Goal: Information Seeking & Learning: Check status

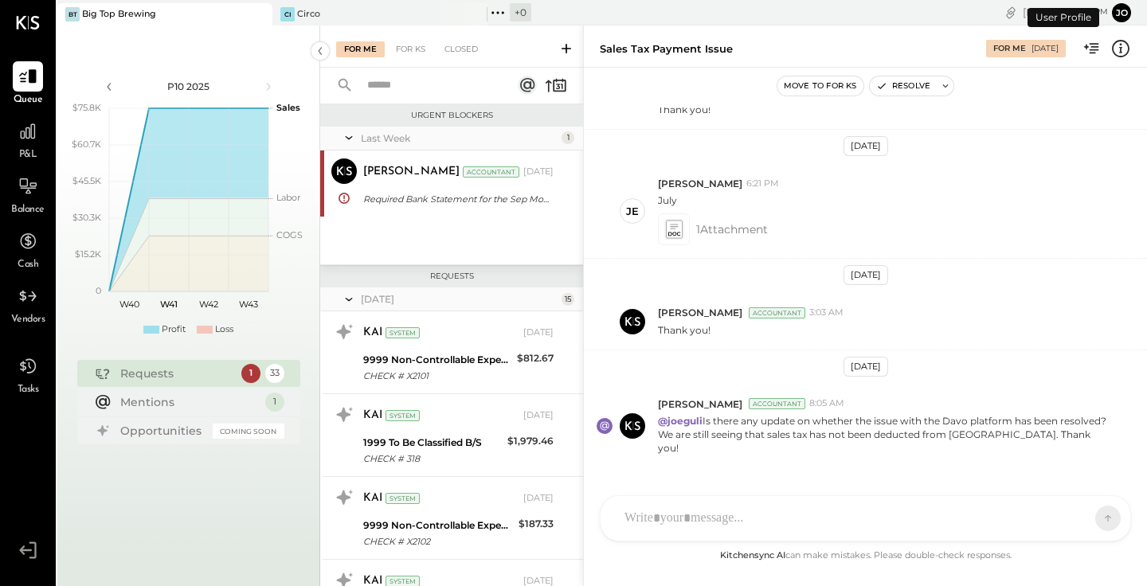
scroll to position [1189, 0]
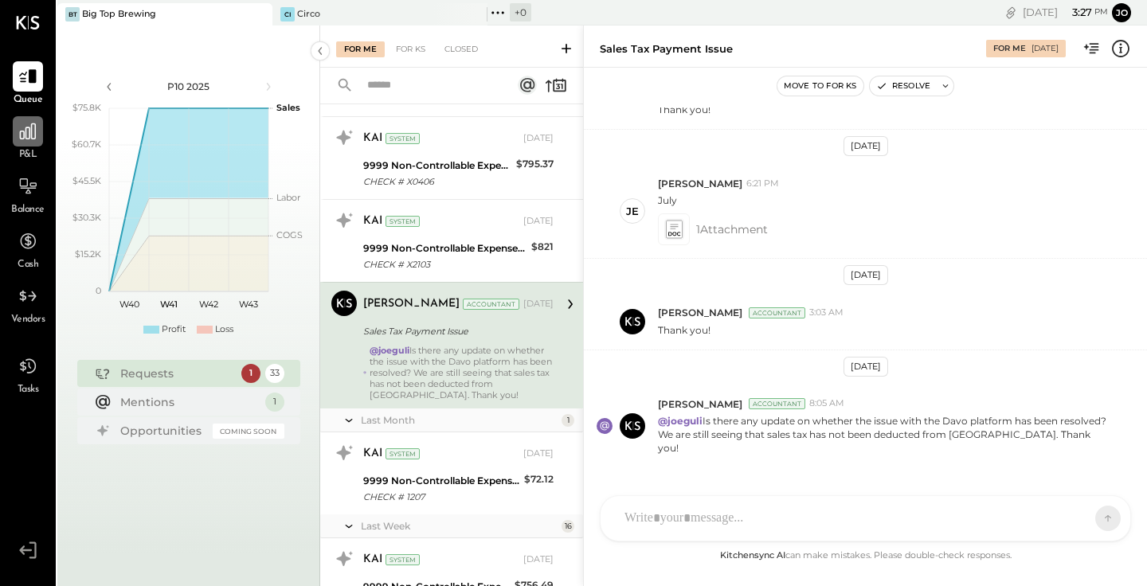
click at [22, 141] on icon at bounding box center [28, 131] width 21 height 21
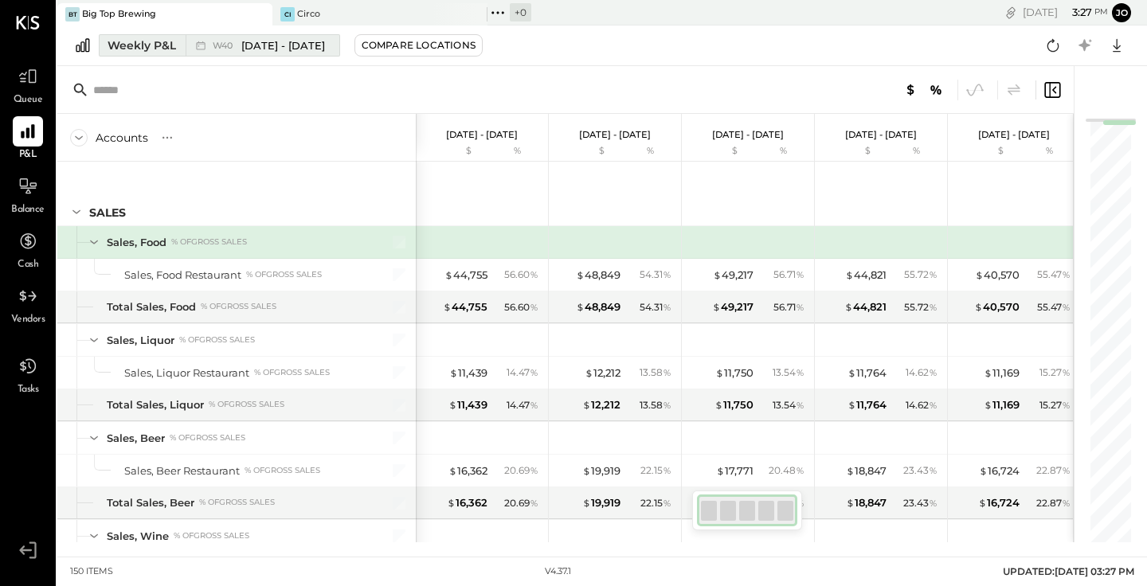
click at [131, 44] on div "Weekly P&L" at bounding box center [142, 45] width 69 height 16
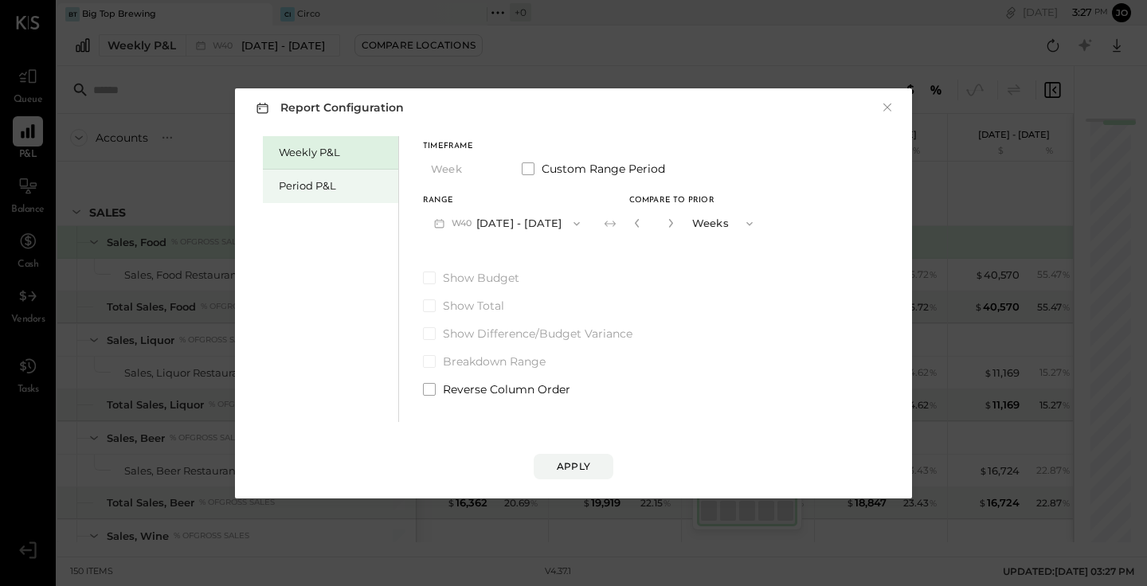
click at [291, 193] on div "Period P&L" at bounding box center [335, 185] width 112 height 15
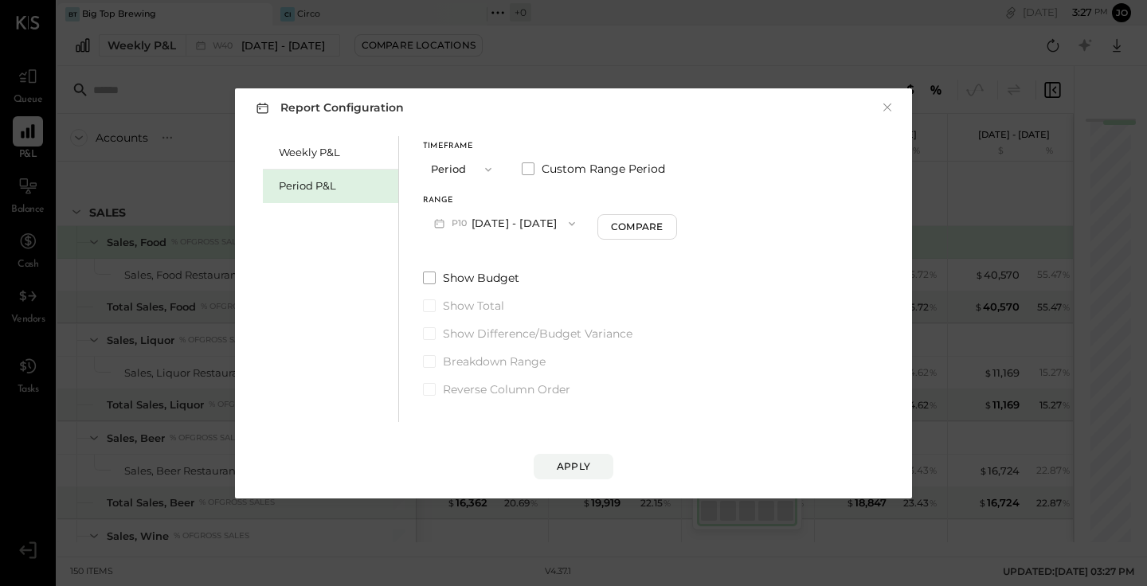
click at [465, 229] on span "P10" at bounding box center [462, 224] width 20 height 13
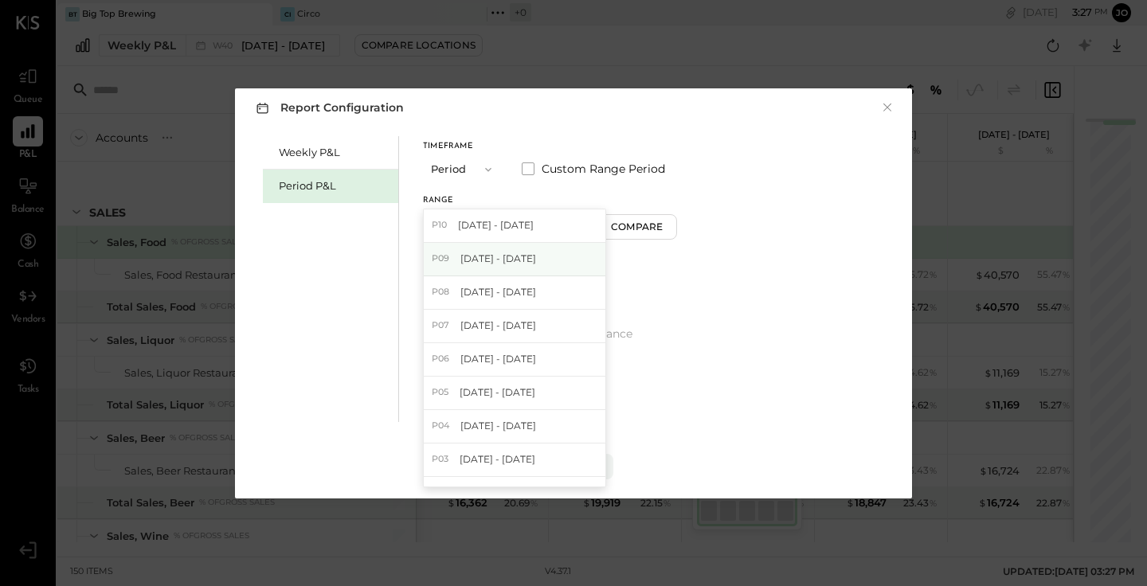
click at [469, 259] on span "[DATE] - [DATE]" at bounding box center [499, 259] width 76 height 14
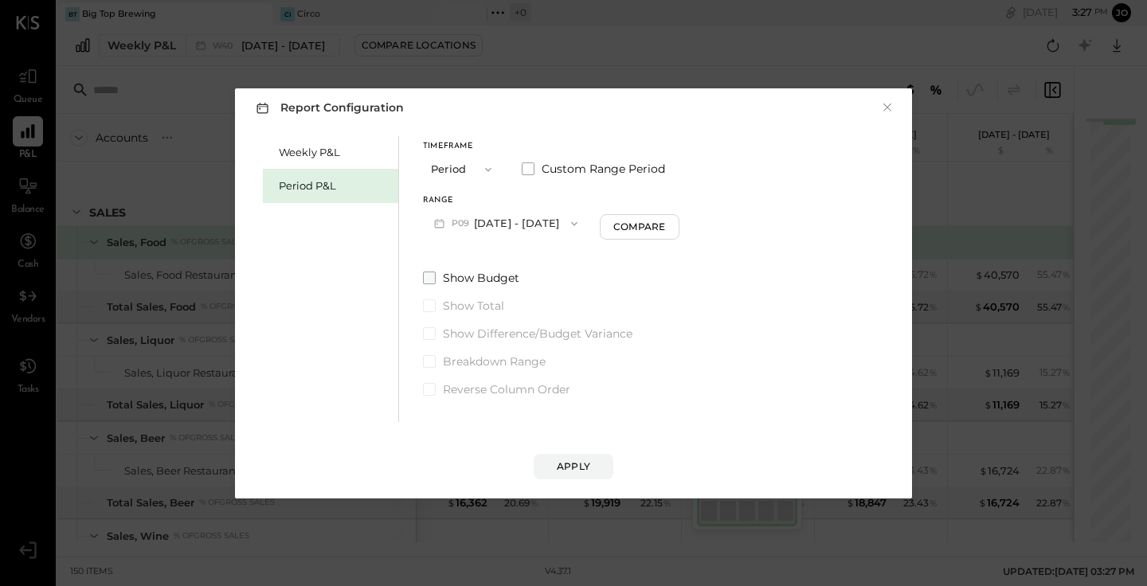
click at [429, 273] on span at bounding box center [429, 278] width 13 height 13
click at [428, 330] on span at bounding box center [429, 333] width 13 height 13
click at [552, 468] on button "Apply" at bounding box center [574, 466] width 80 height 25
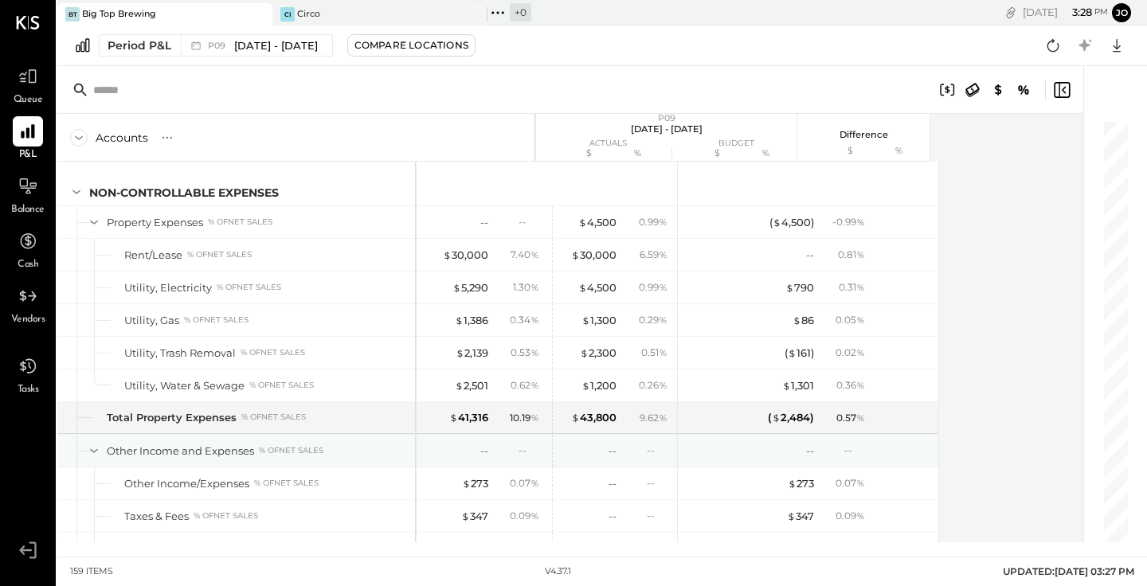
scroll to position [4064, 0]
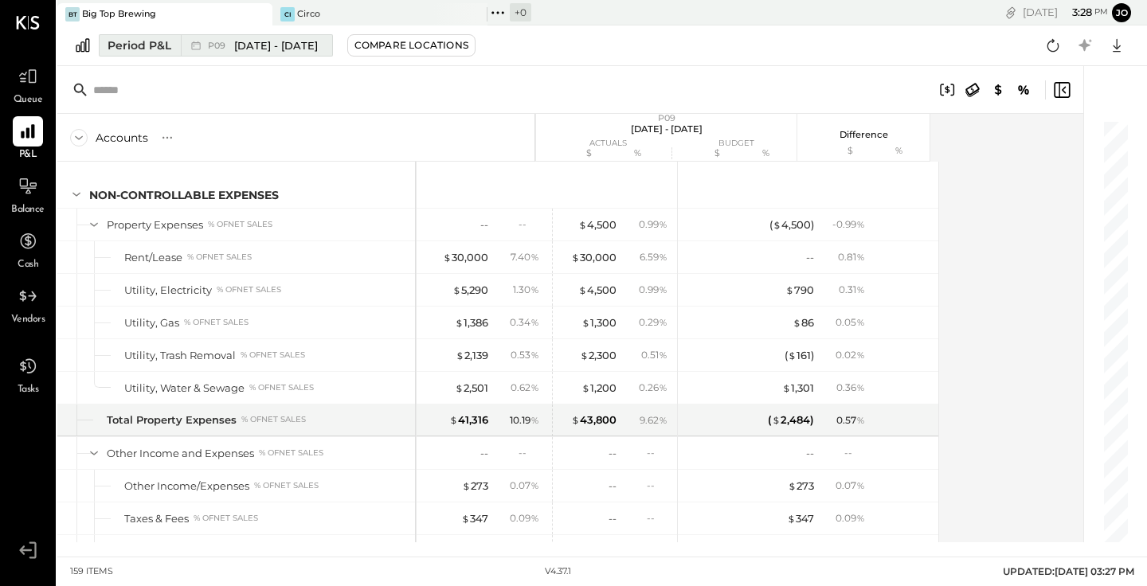
click at [237, 41] on span "[DATE] - [DATE]" at bounding box center [276, 45] width 84 height 15
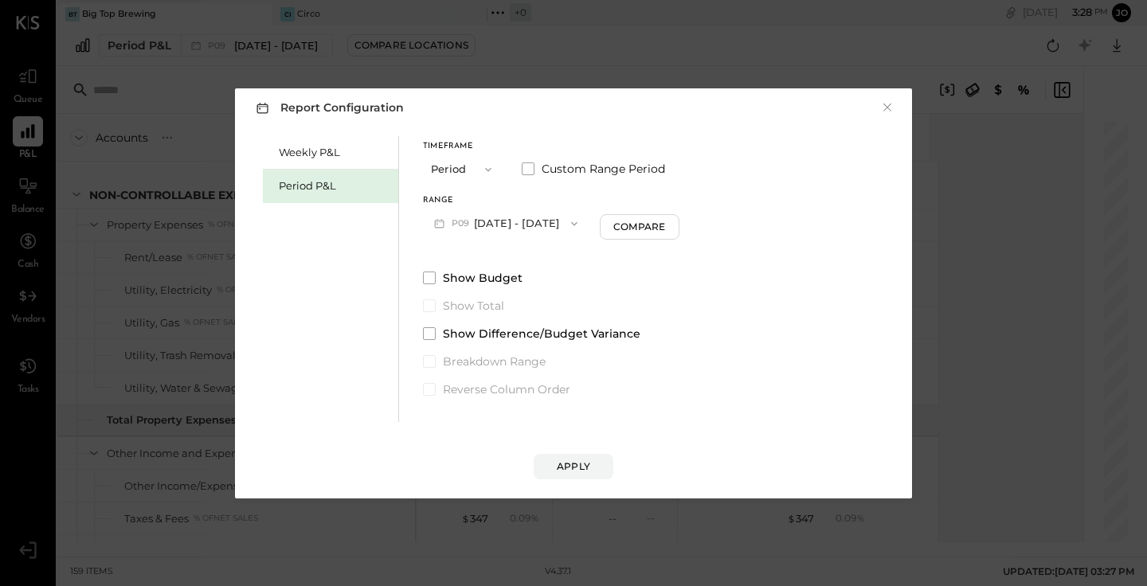
click at [526, 225] on button "P09 [DATE] - [DATE]" at bounding box center [506, 223] width 166 height 29
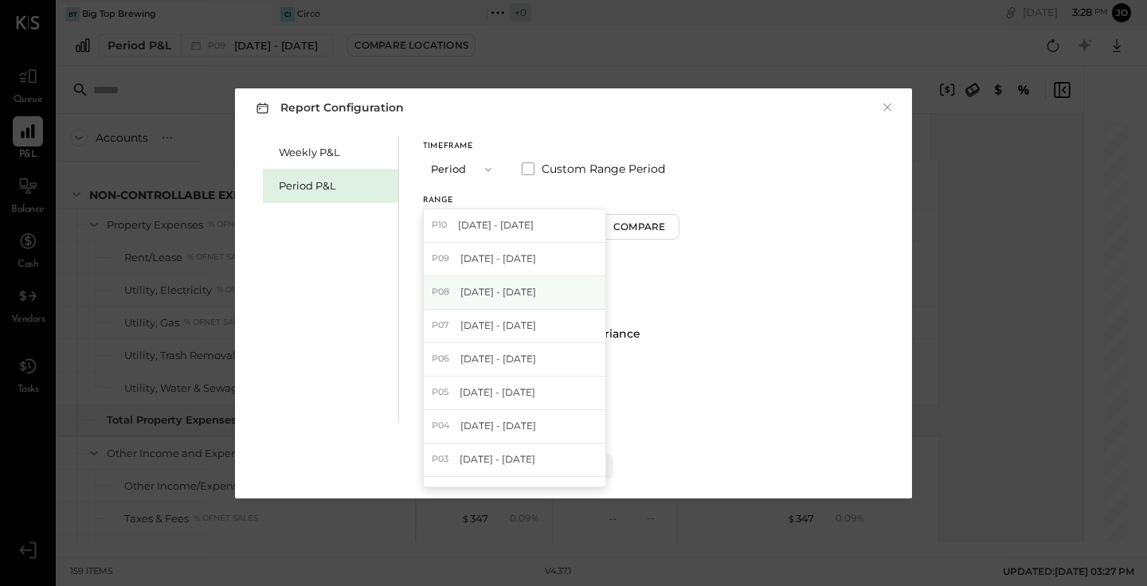
click at [503, 296] on span "[DATE] - [DATE]" at bounding box center [499, 292] width 76 height 14
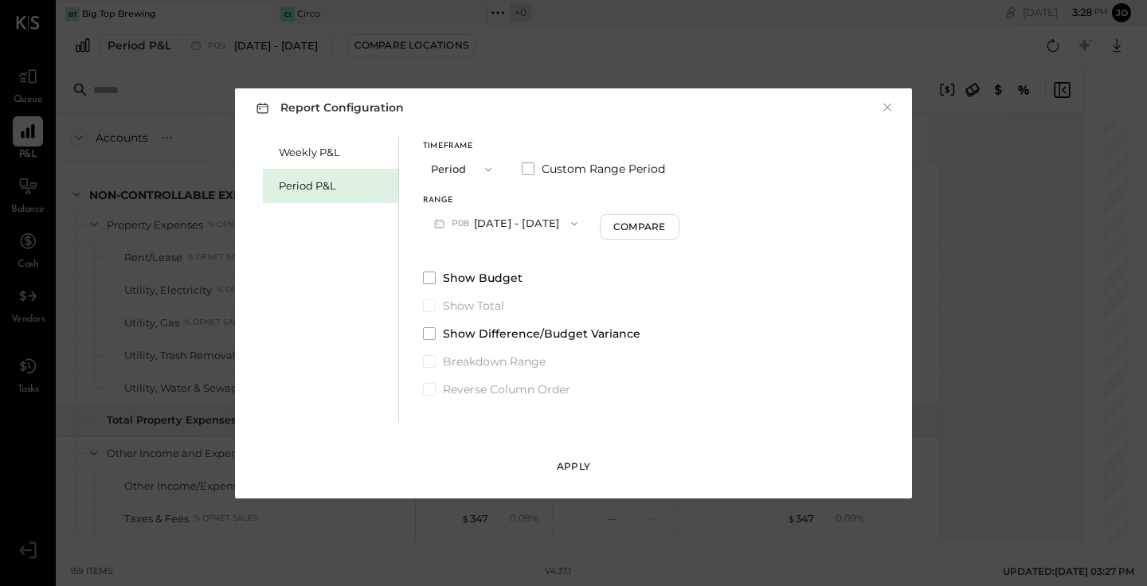
click at [586, 472] on div "Apply" at bounding box center [573, 467] width 33 height 14
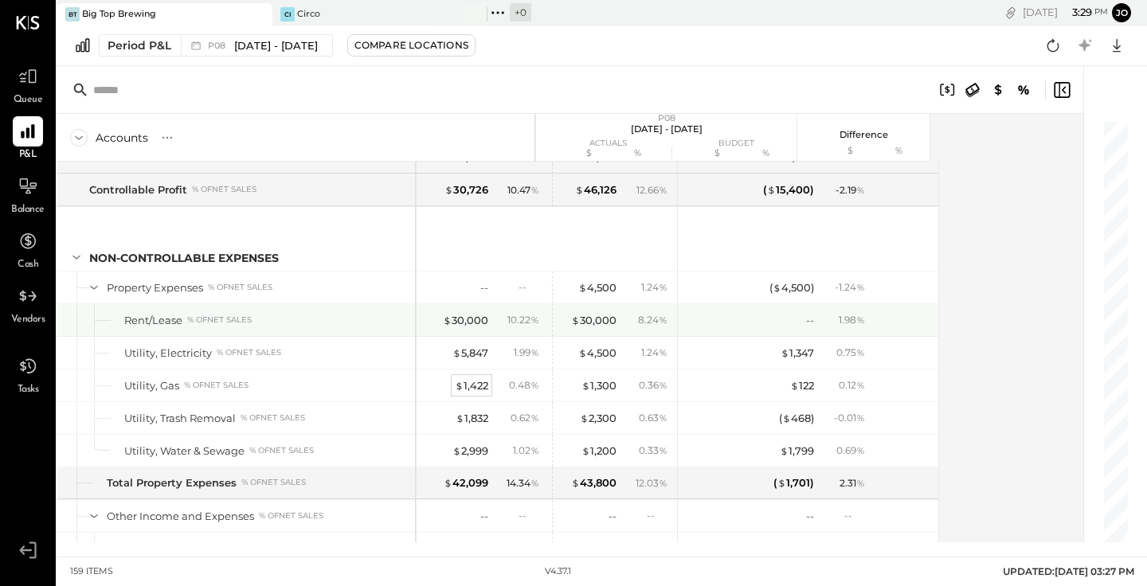
scroll to position [3995, 0]
